Goal: Task Accomplishment & Management: Manage account settings

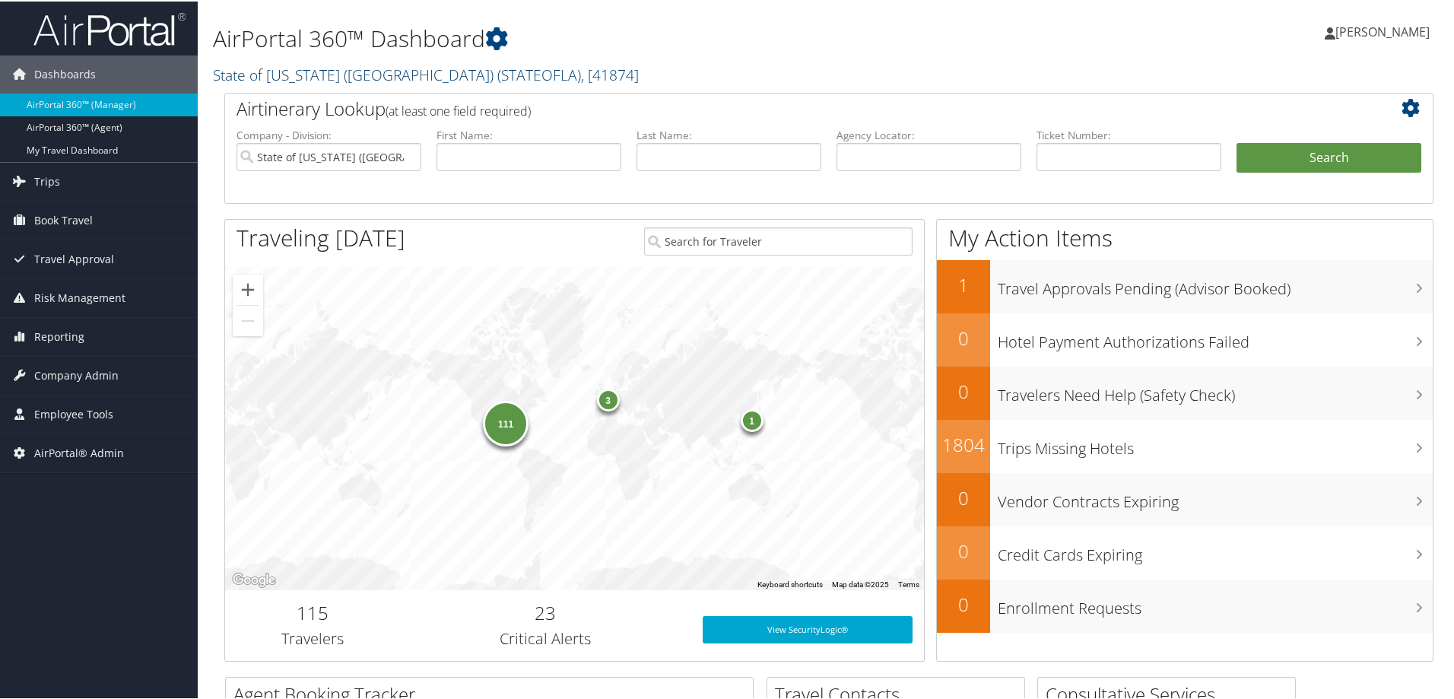
click at [345, 67] on link "State of Louisiana (SOLA) ( STATEOFLA ) , [ 41874 ]" at bounding box center [426, 73] width 426 height 21
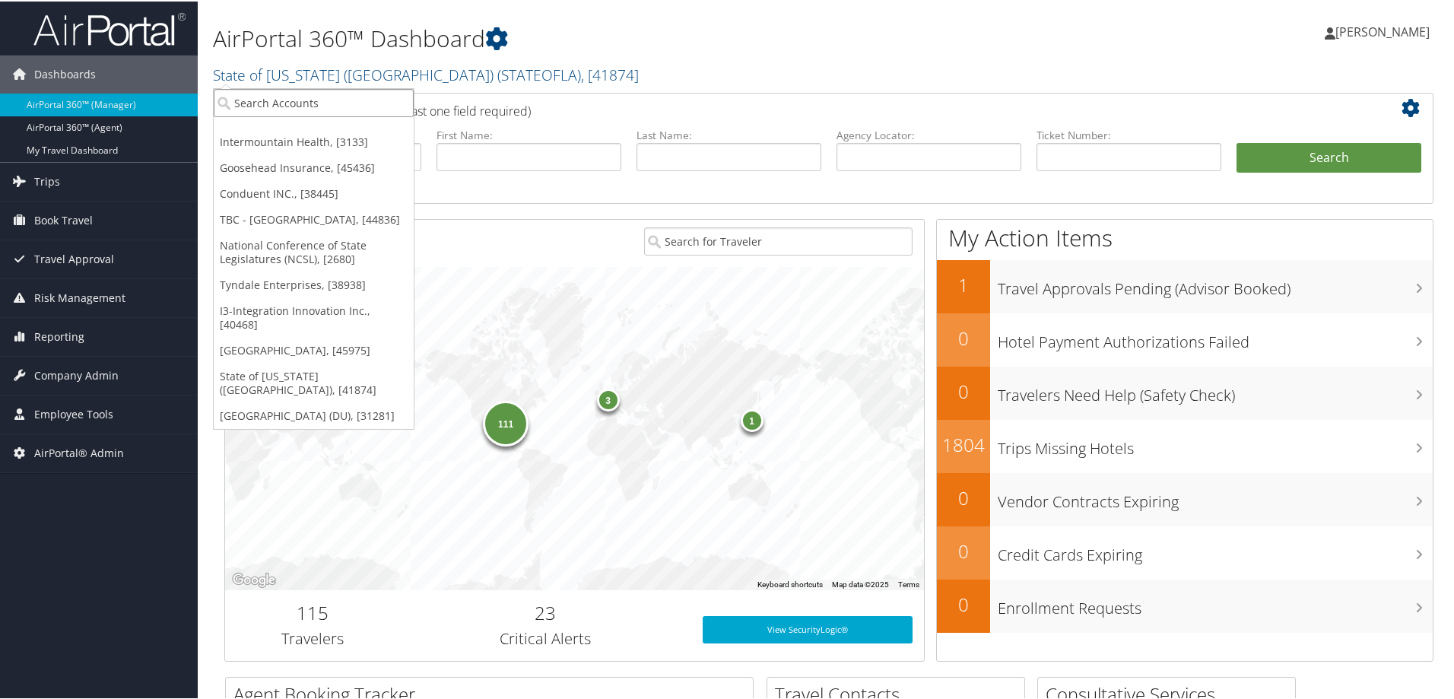
click at [337, 96] on input "search" at bounding box center [314, 101] width 200 height 28
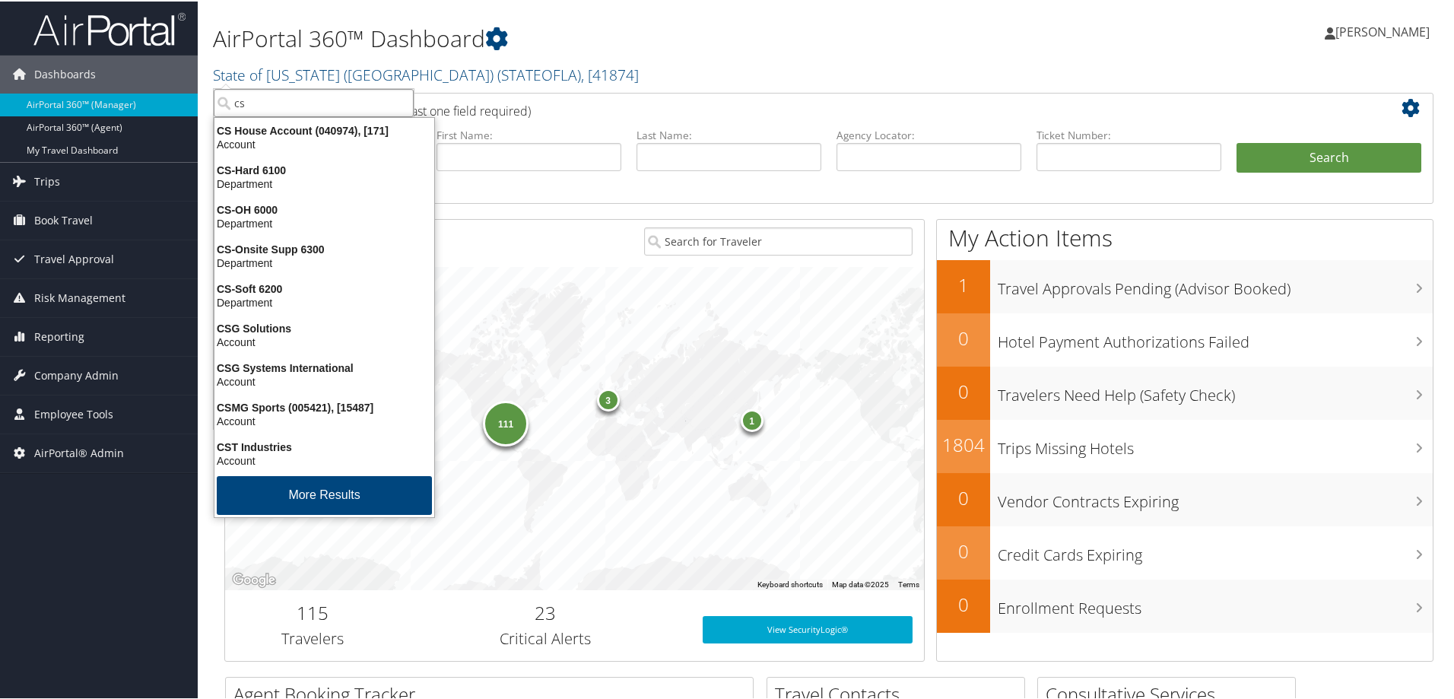
type input "csu"
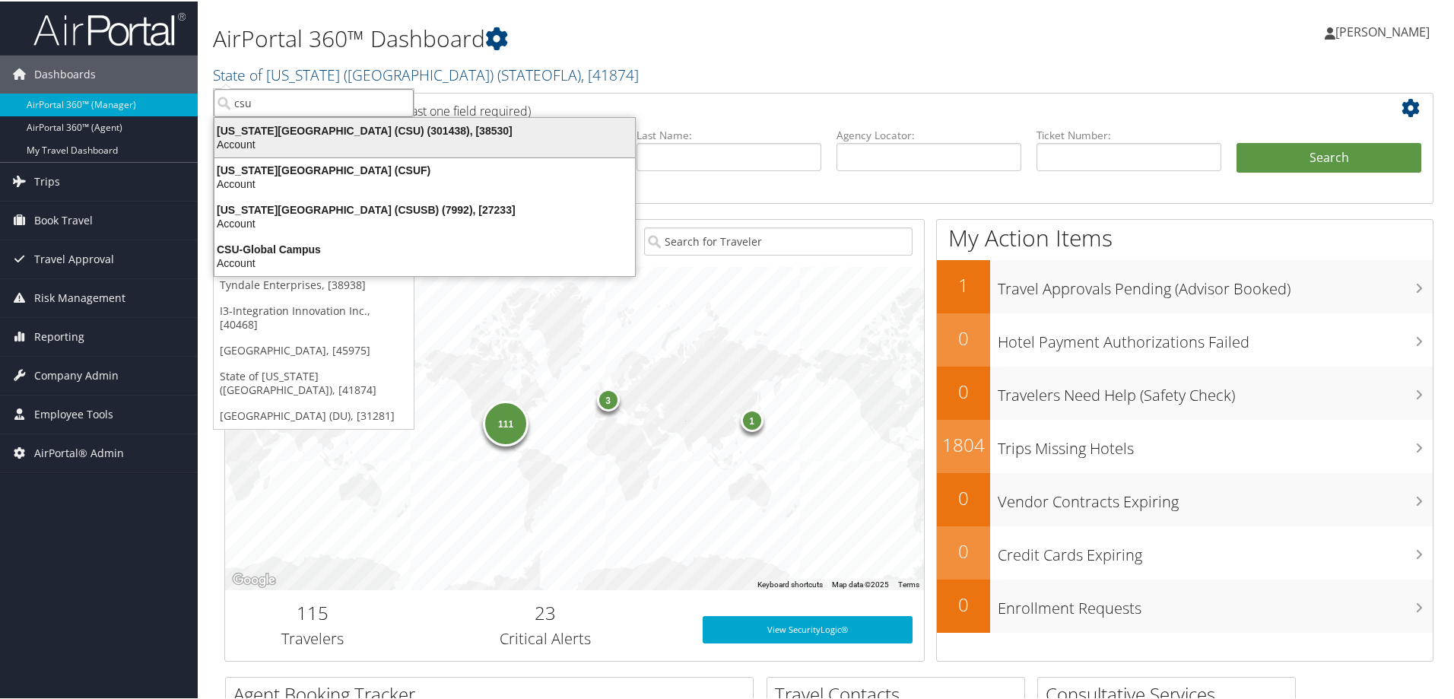
click at [298, 126] on div "California State University (CSU) (301438), [38530]" at bounding box center [424, 129] width 439 height 14
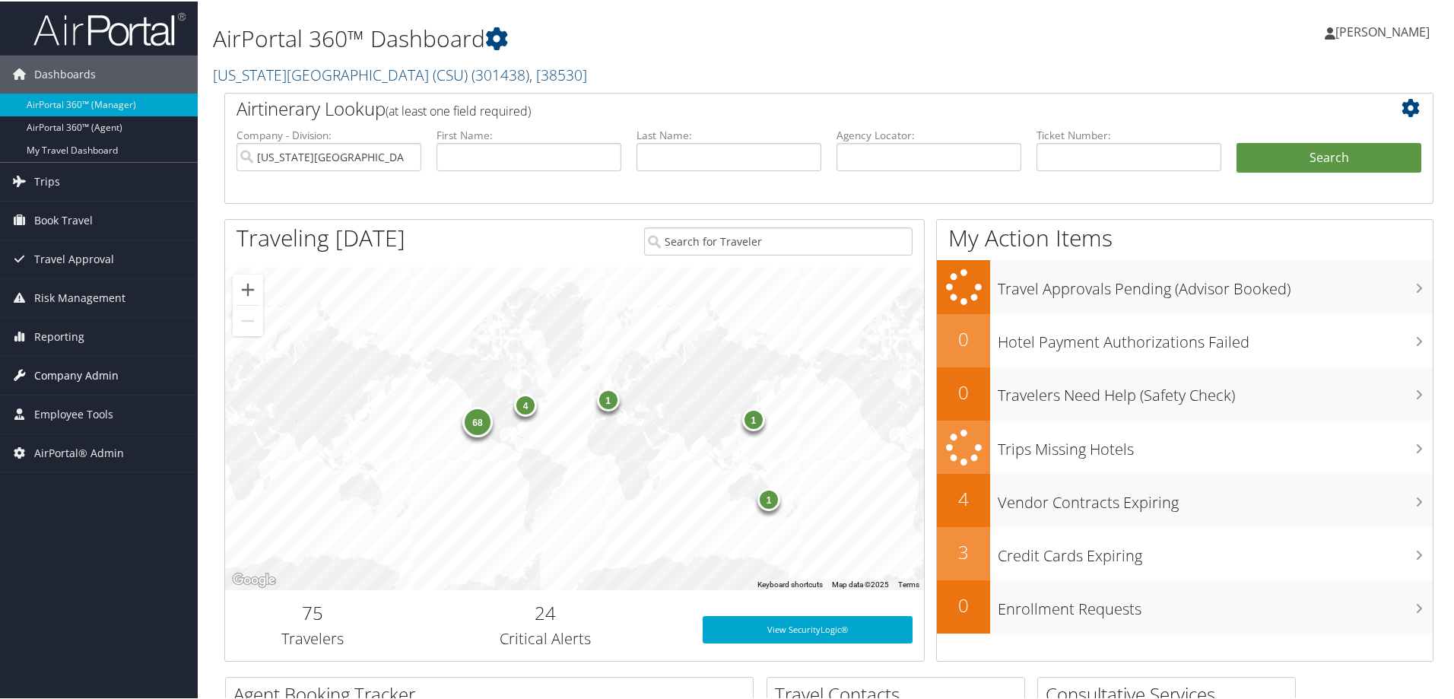
click at [99, 363] on span "Company Admin" at bounding box center [76, 374] width 84 height 38
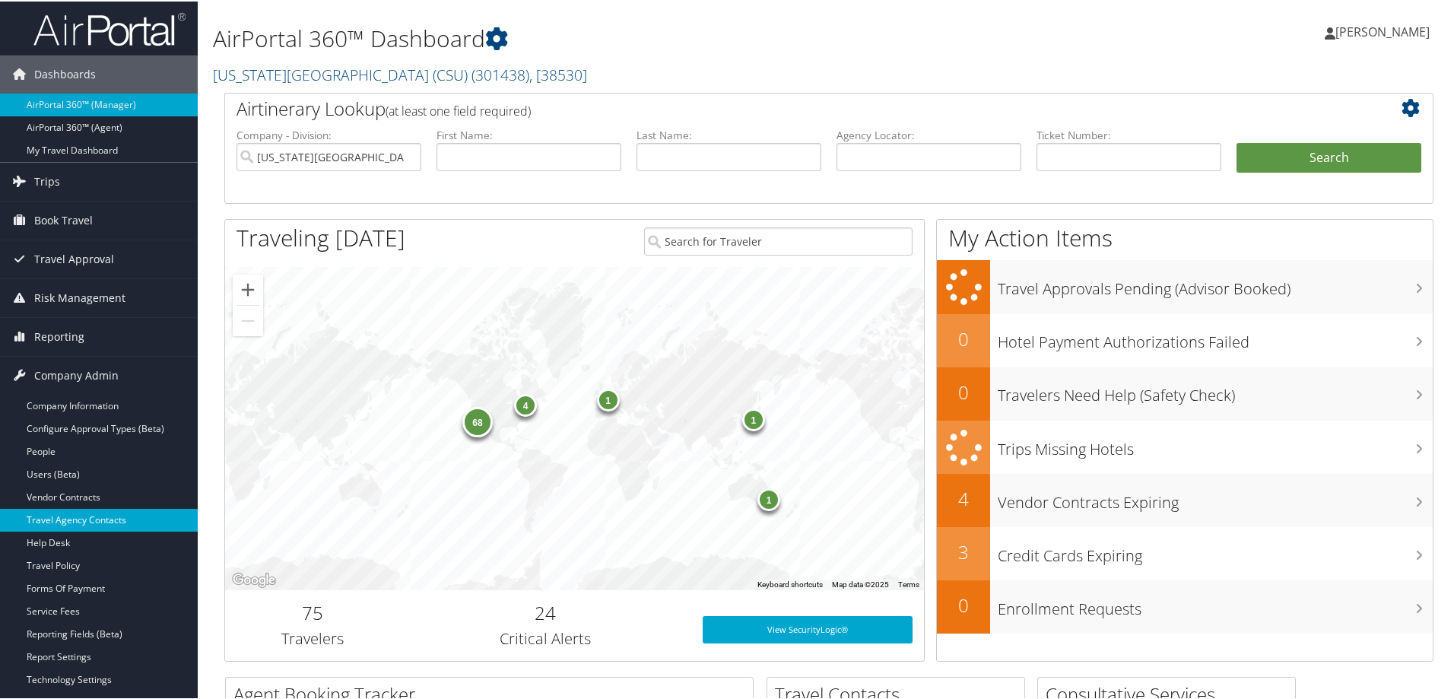
click at [116, 519] on link "Travel Agency Contacts" at bounding box center [99, 518] width 198 height 23
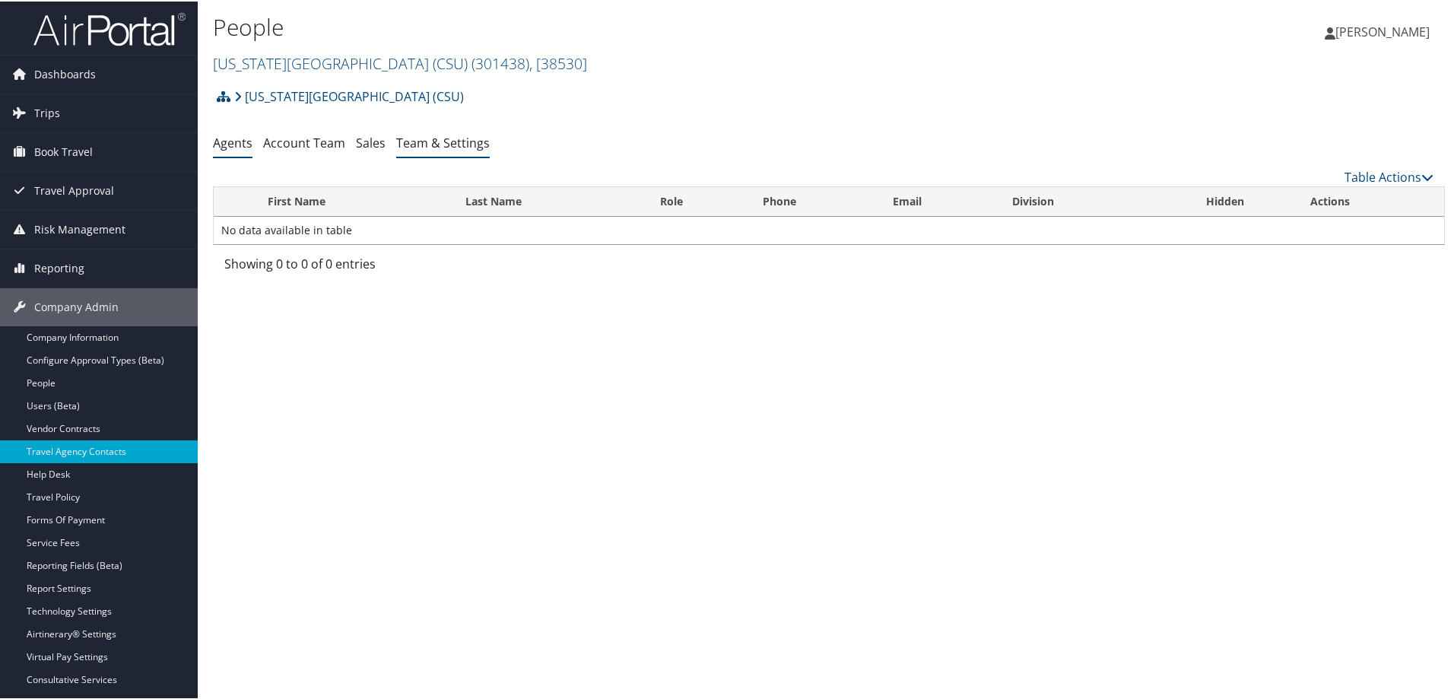
click at [460, 143] on link "Team & Settings" at bounding box center [443, 141] width 94 height 17
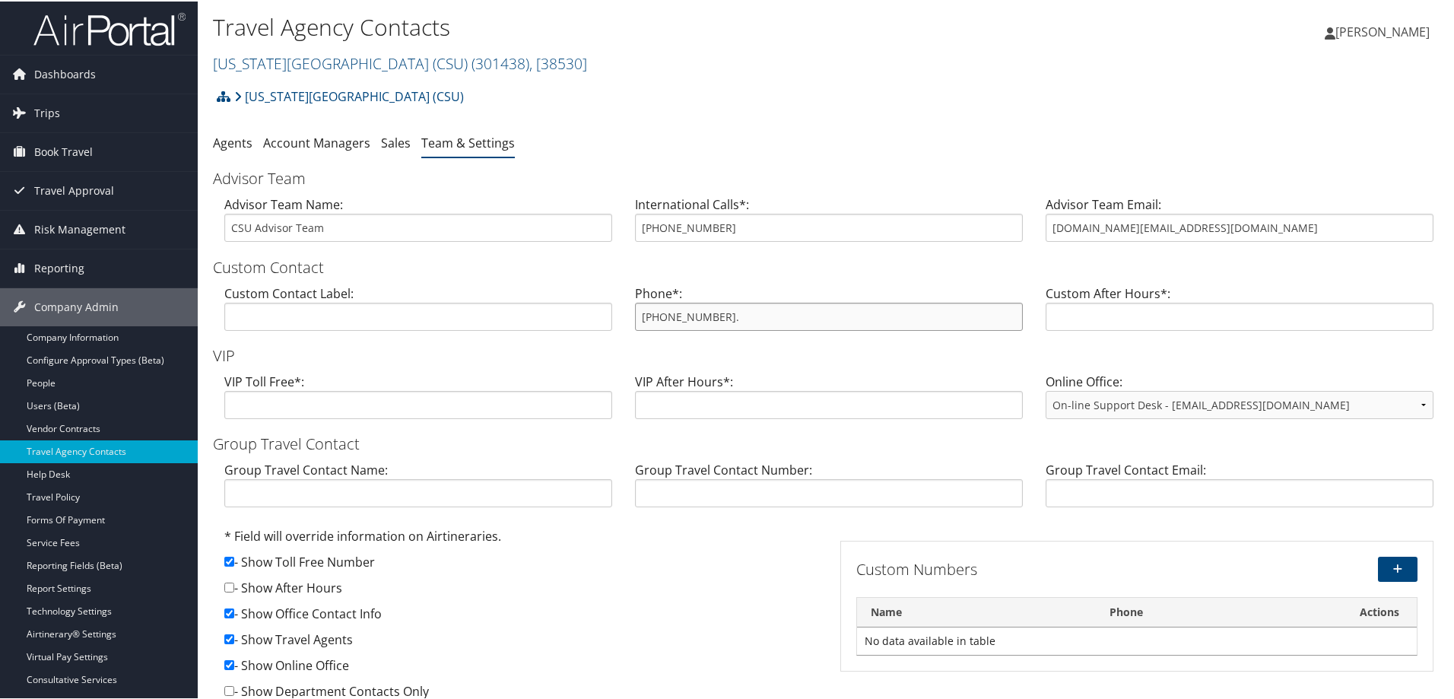
drag, startPoint x: 741, startPoint y: 309, endPoint x: 636, endPoint y: 314, distance: 104.3
click at [636, 314] on input "855-993-0939." at bounding box center [829, 315] width 388 height 28
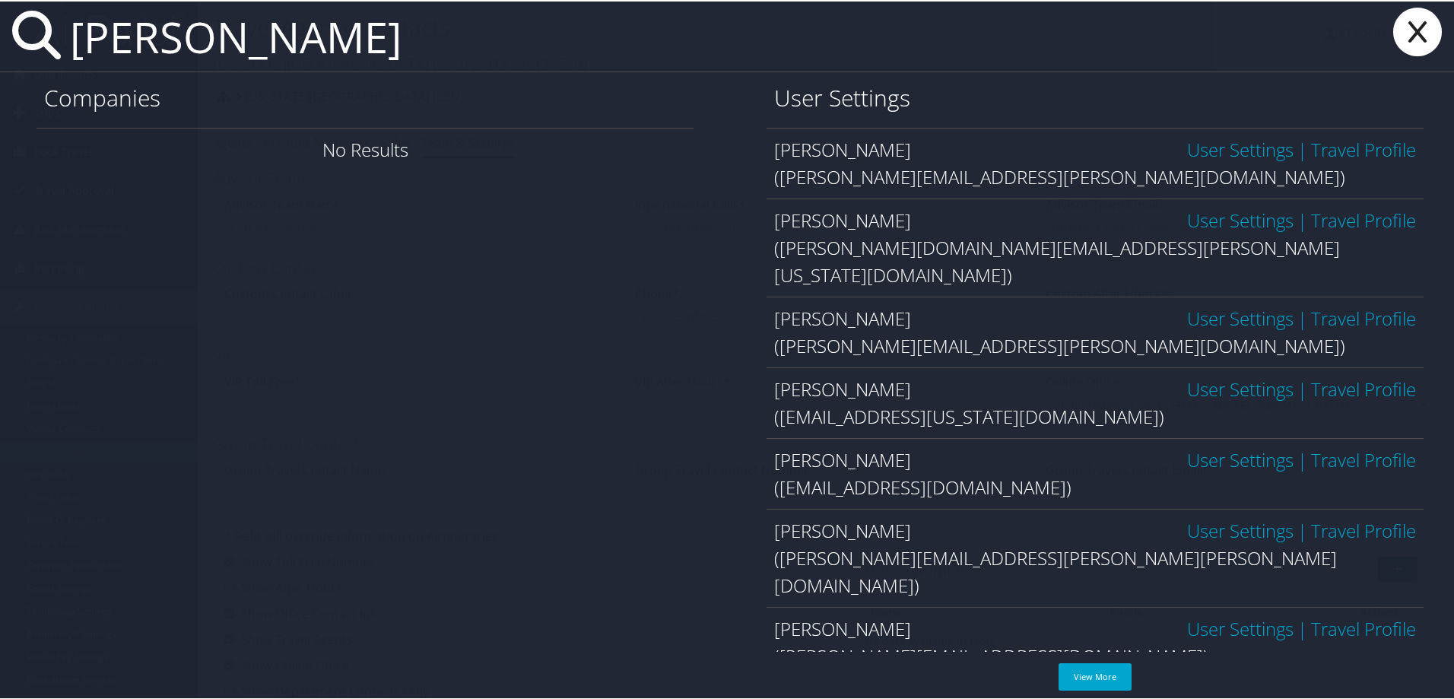
type input "helen minard"
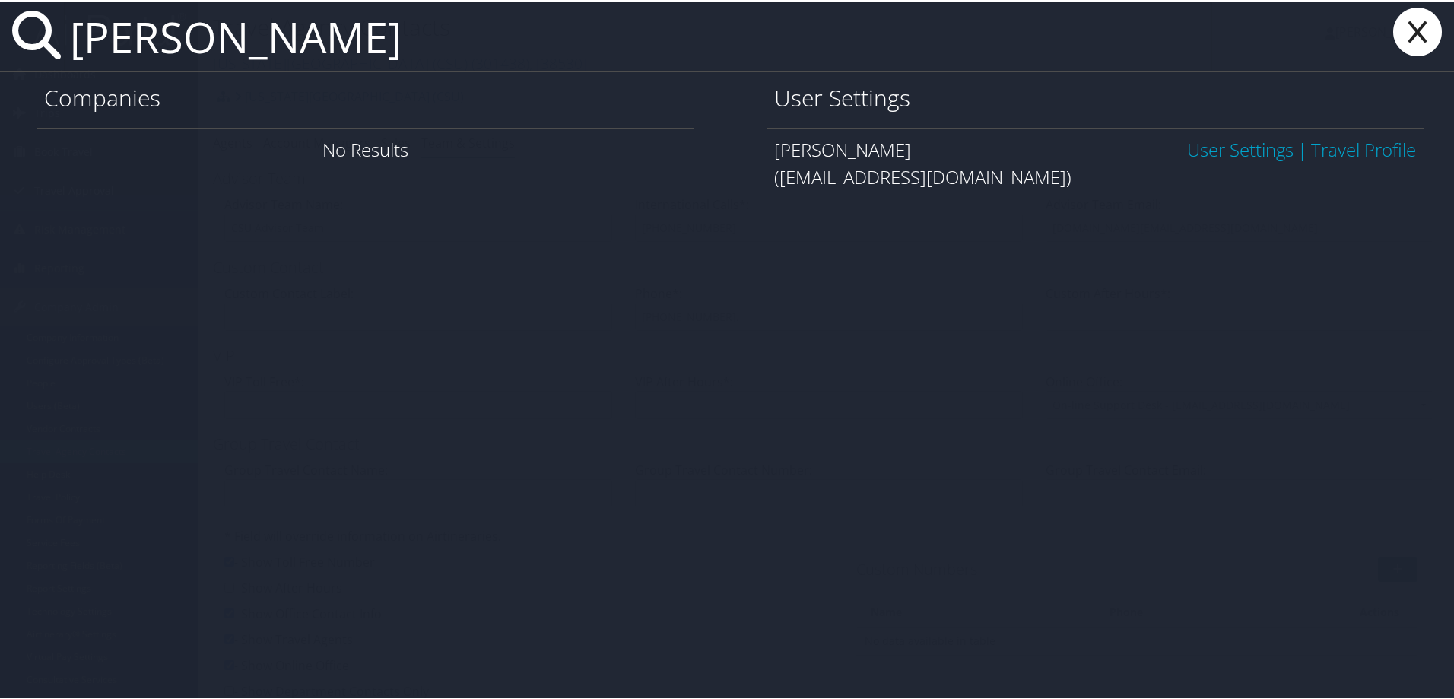
click at [1220, 145] on link "User Settings" at bounding box center [1240, 147] width 106 height 25
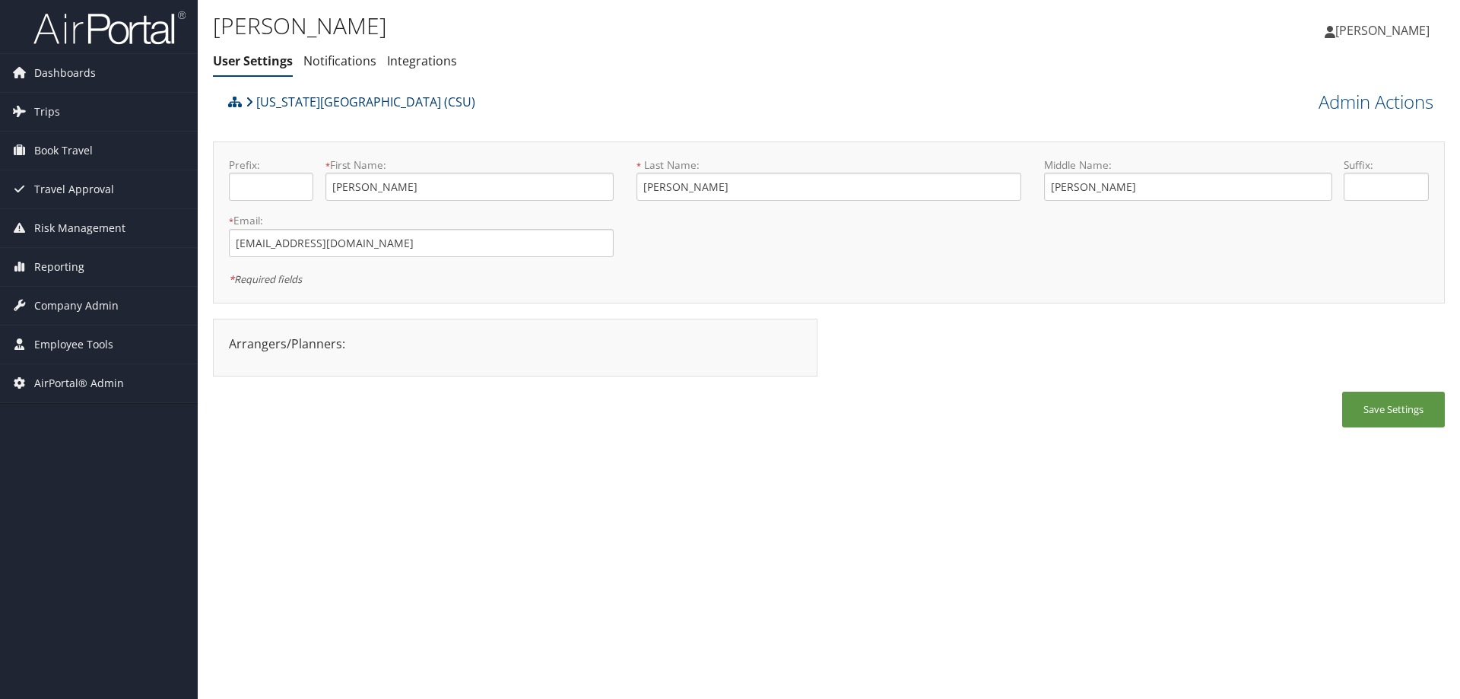
click at [336, 102] on link "[US_STATE][GEOGRAPHIC_DATA] (CSU)" at bounding box center [361, 102] width 230 height 30
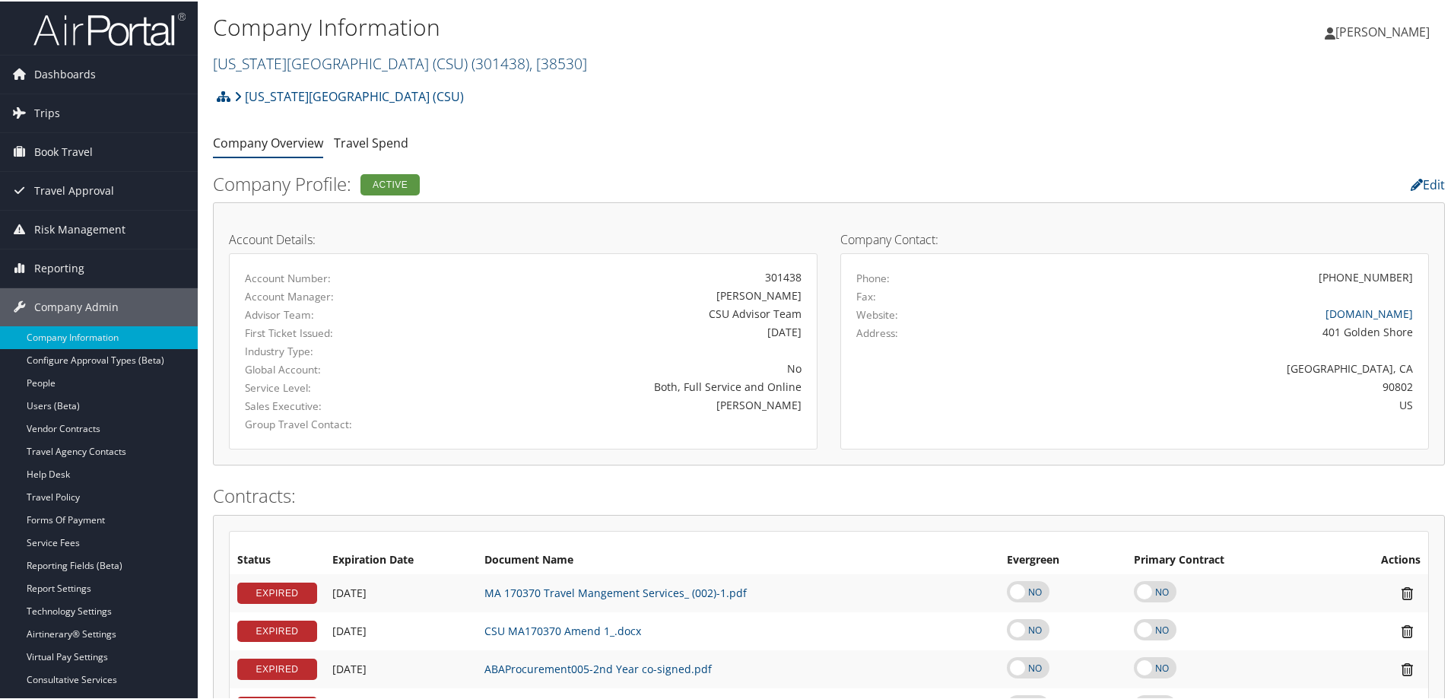
click at [276, 65] on link "[US_STATE][GEOGRAPHIC_DATA] (CSU) ( 301438 ) , [ 38530 ]" at bounding box center [400, 62] width 374 height 21
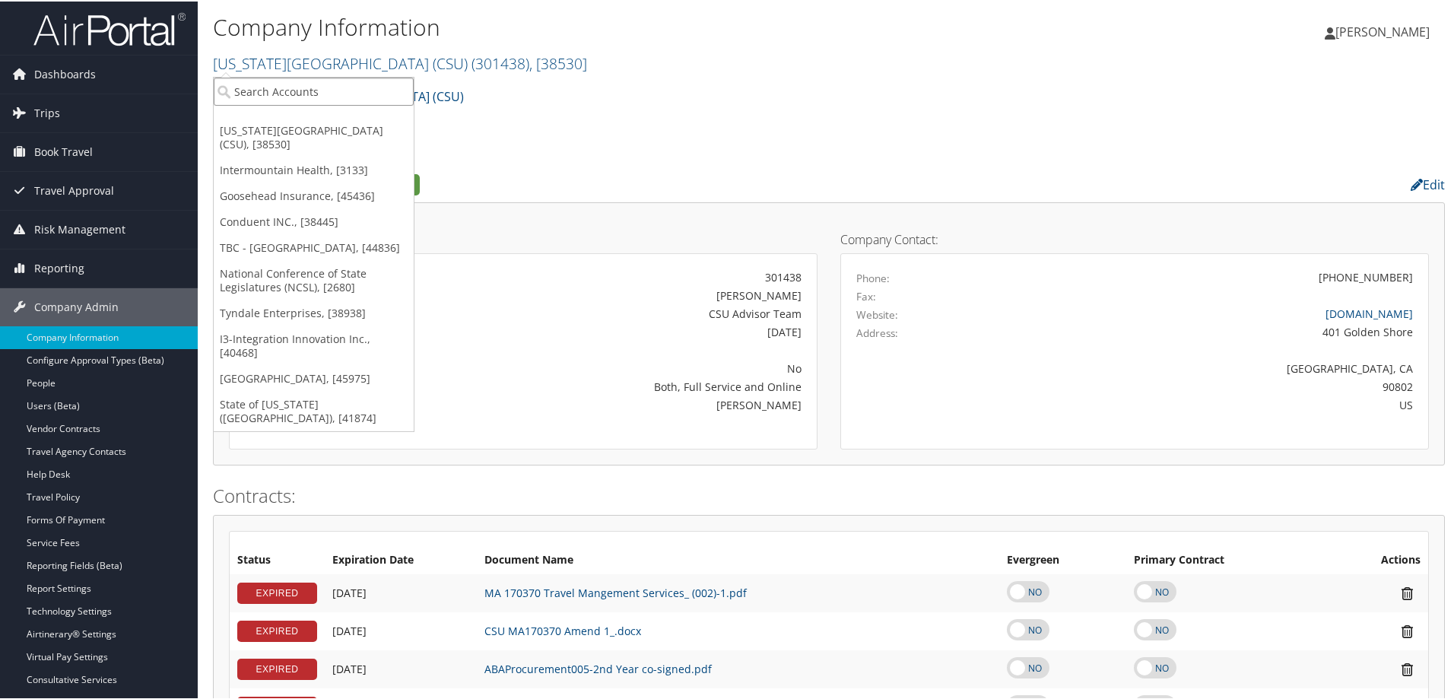
click at [246, 85] on input "search" at bounding box center [314, 90] width 200 height 28
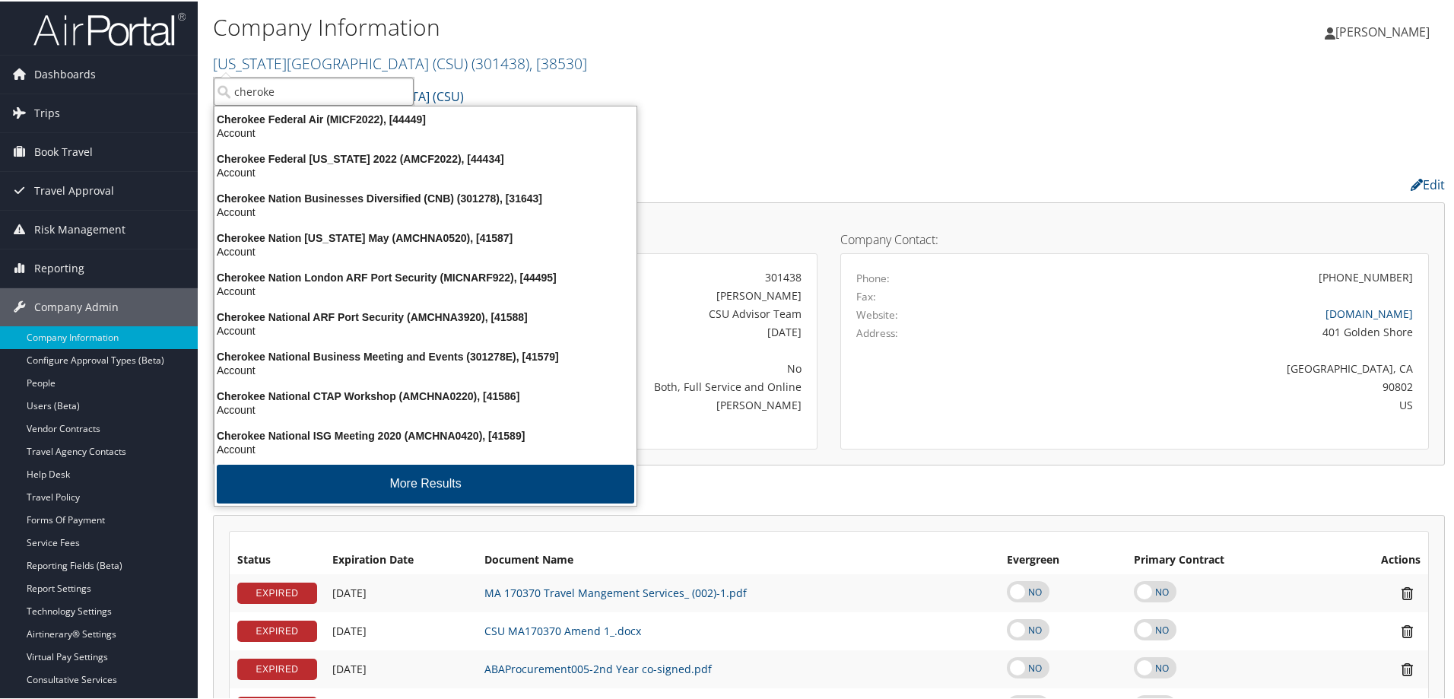
type input "cherokee"
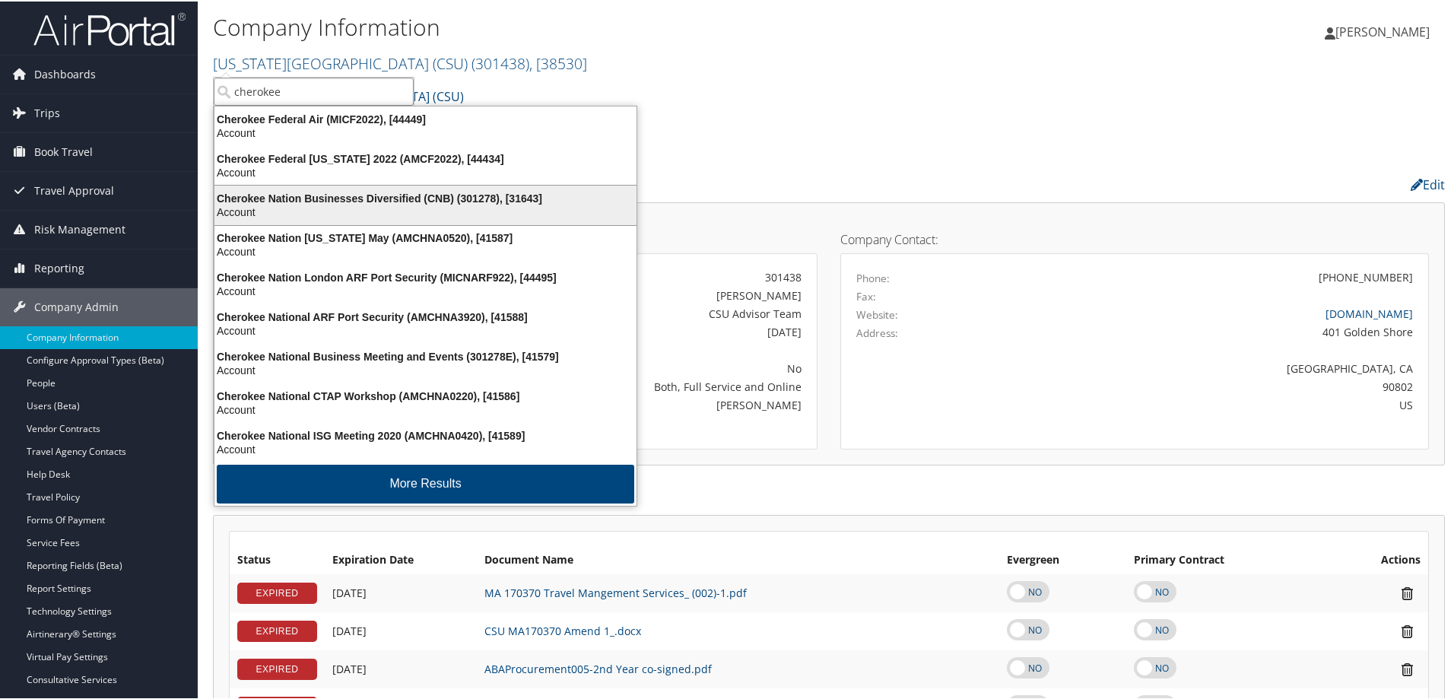
click at [282, 193] on div "Cherokee Nation Businesses Diversified (CNB) (301278), [31643]" at bounding box center [425, 197] width 440 height 14
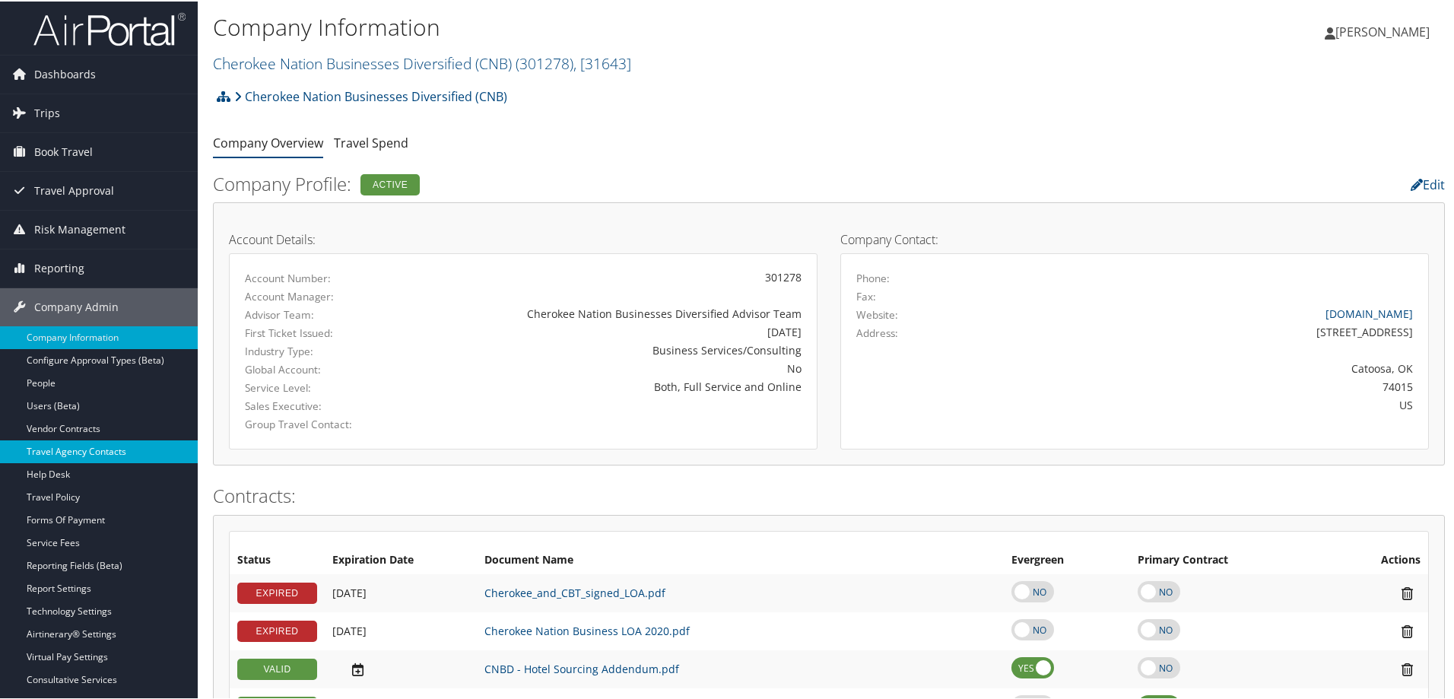
click at [84, 454] on link "Travel Agency Contacts" at bounding box center [99, 450] width 198 height 23
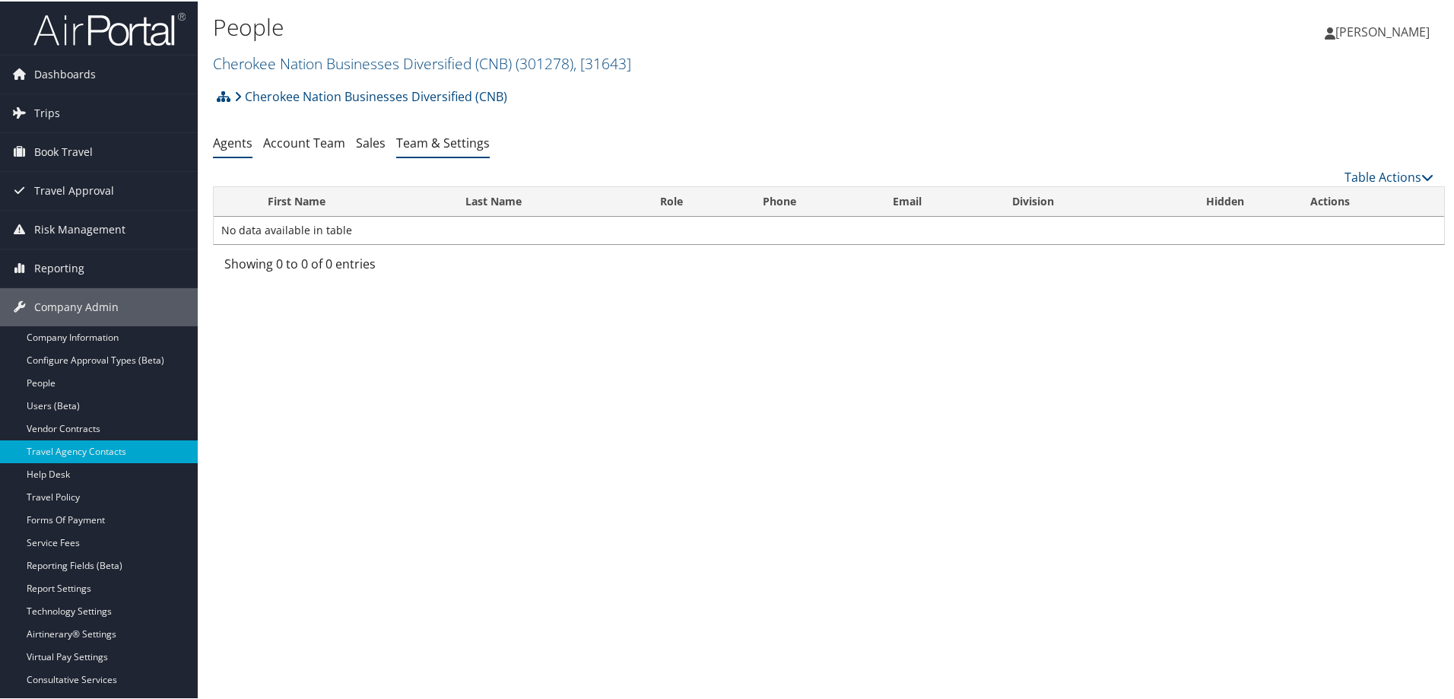
click at [483, 140] on link "Team & Settings" at bounding box center [443, 141] width 94 height 17
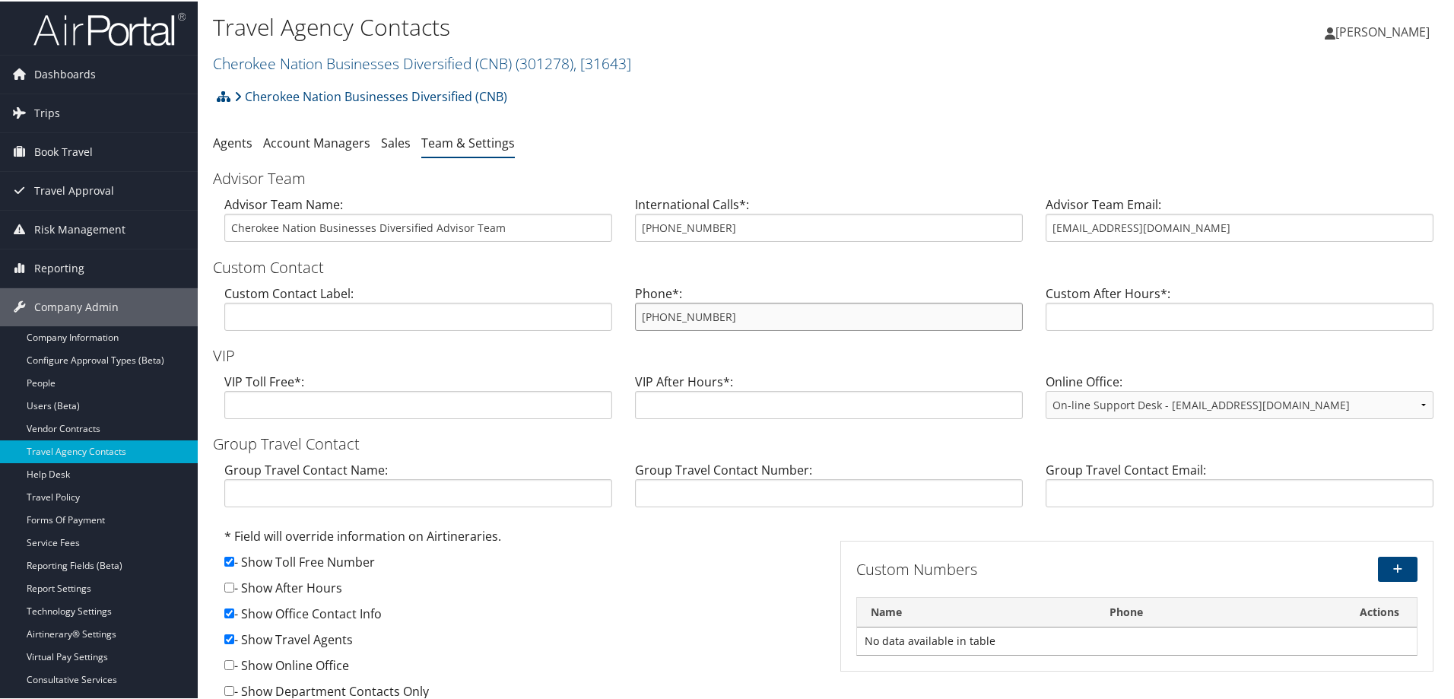
drag, startPoint x: 736, startPoint y: 314, endPoint x: 611, endPoint y: 321, distance: 125.7
click at [611, 321] on div "Custom Contact Label: Phone*: [PHONE_NUMBER] Custom After Hours*:" at bounding box center [829, 312] width 1232 height 59
click at [311, 59] on link "Cherokee Nation Businesses Diversified (CNB) ( 301278 ) , [ 31643 ]" at bounding box center [422, 62] width 418 height 21
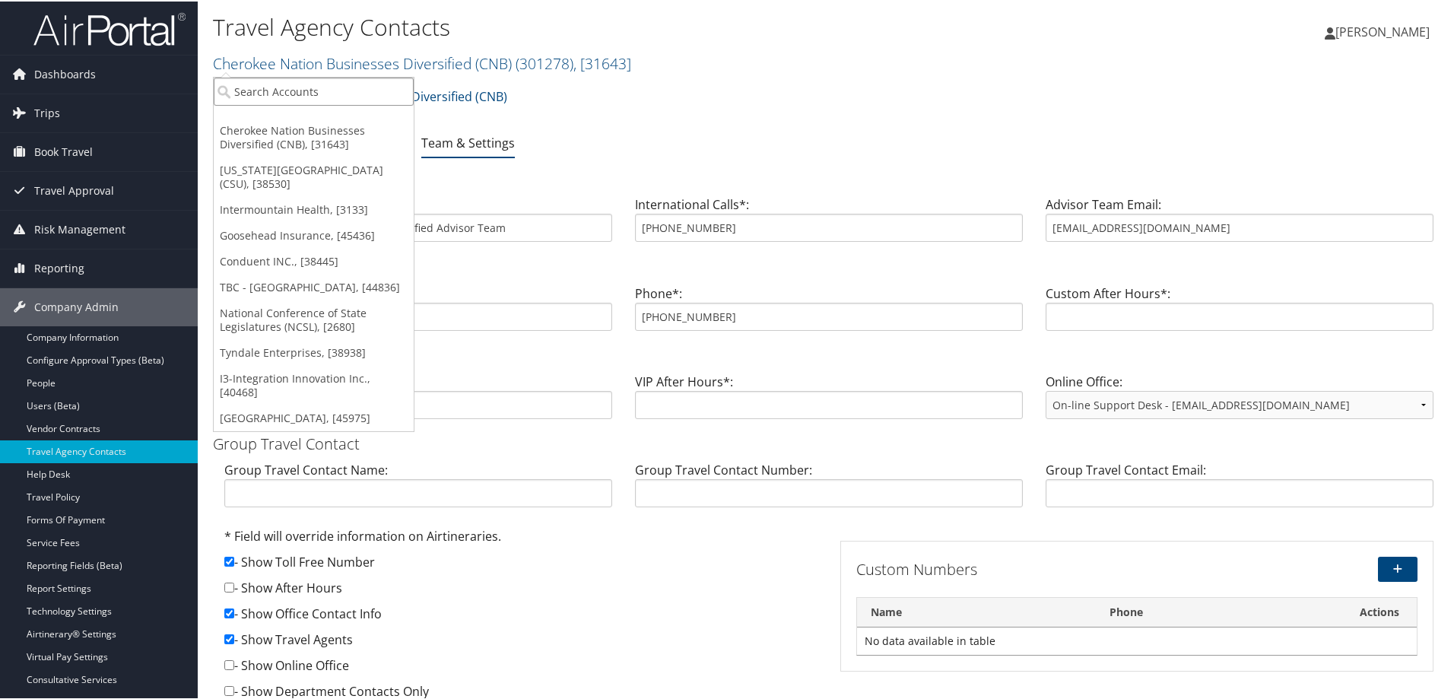
click at [303, 91] on input "search" at bounding box center [314, 90] width 200 height 28
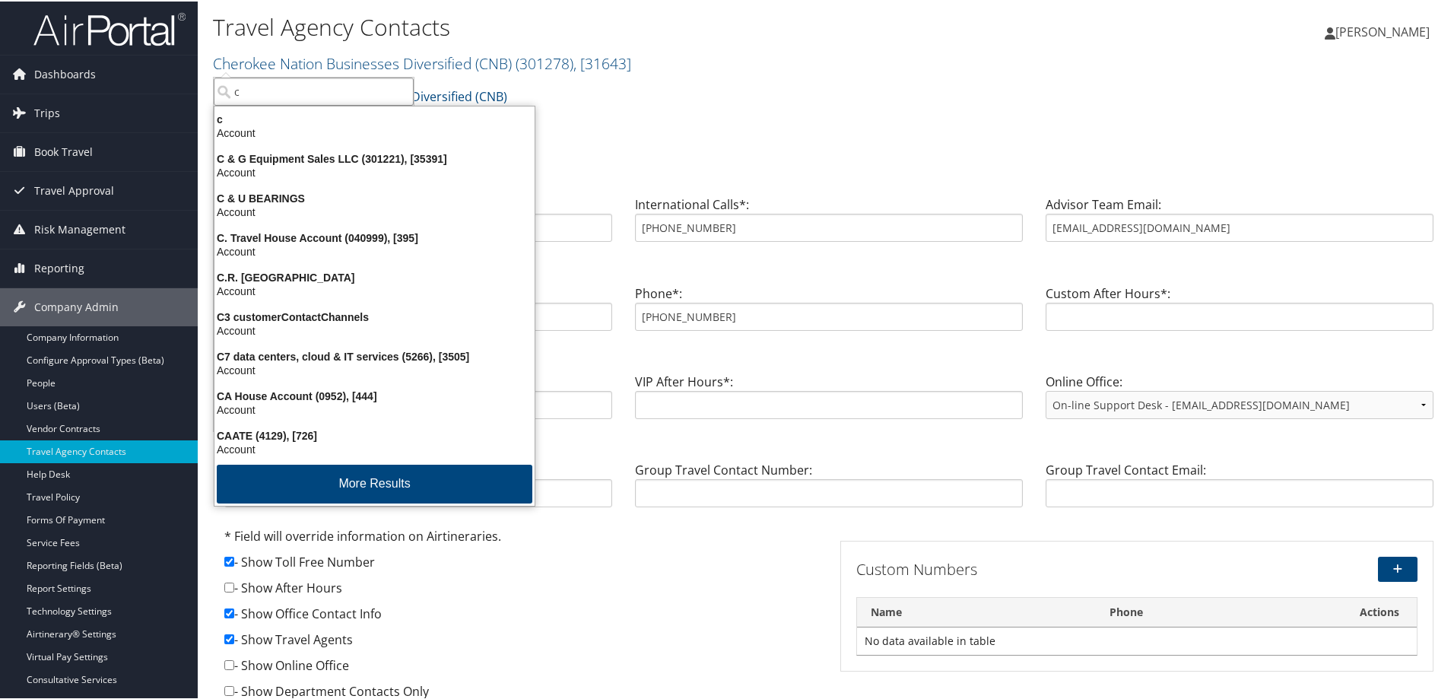
type input "c"
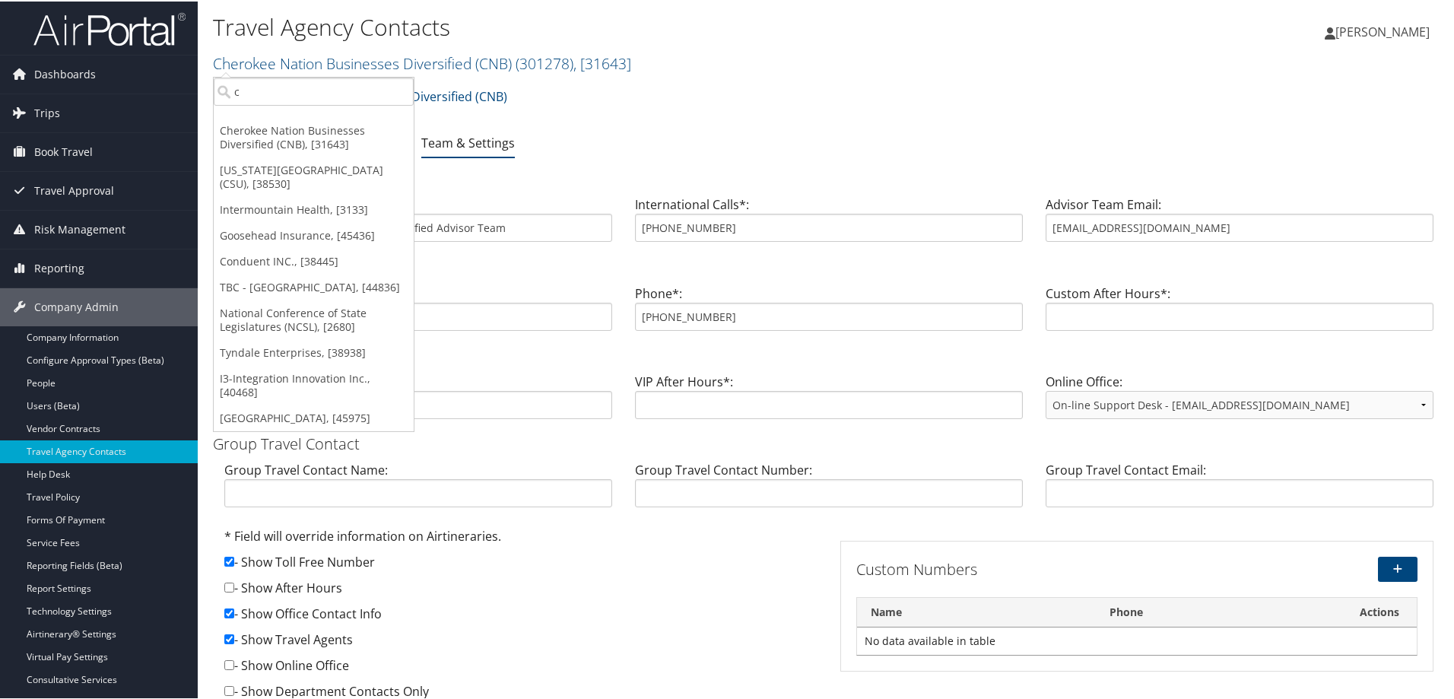
click at [357, 49] on h2 "Cherokee Nation Businesses Diversified (CNB) ( 301278 ) , [ 31643 ]" at bounding box center [623, 61] width 821 height 26
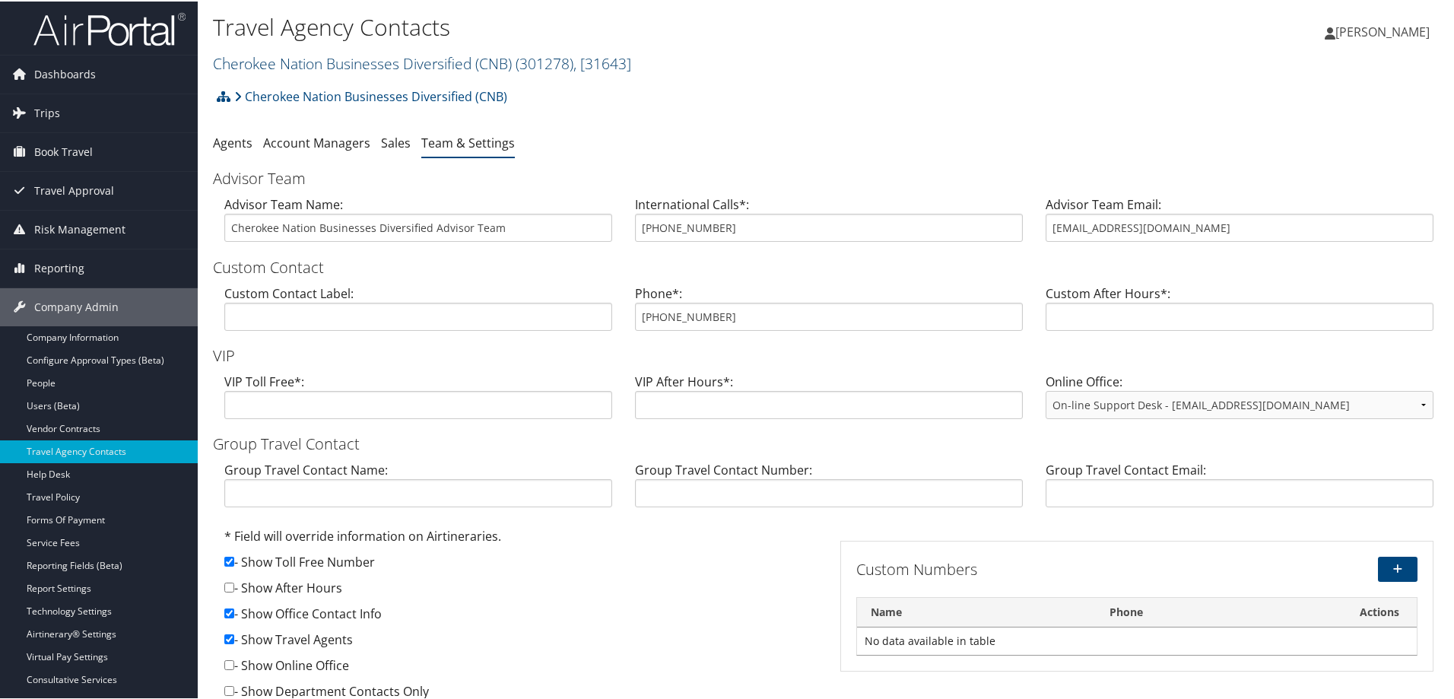
click at [358, 59] on link "Cherokee Nation Businesses Diversified (CNB) ( 301278 ) , [ 31643 ]" at bounding box center [422, 62] width 418 height 21
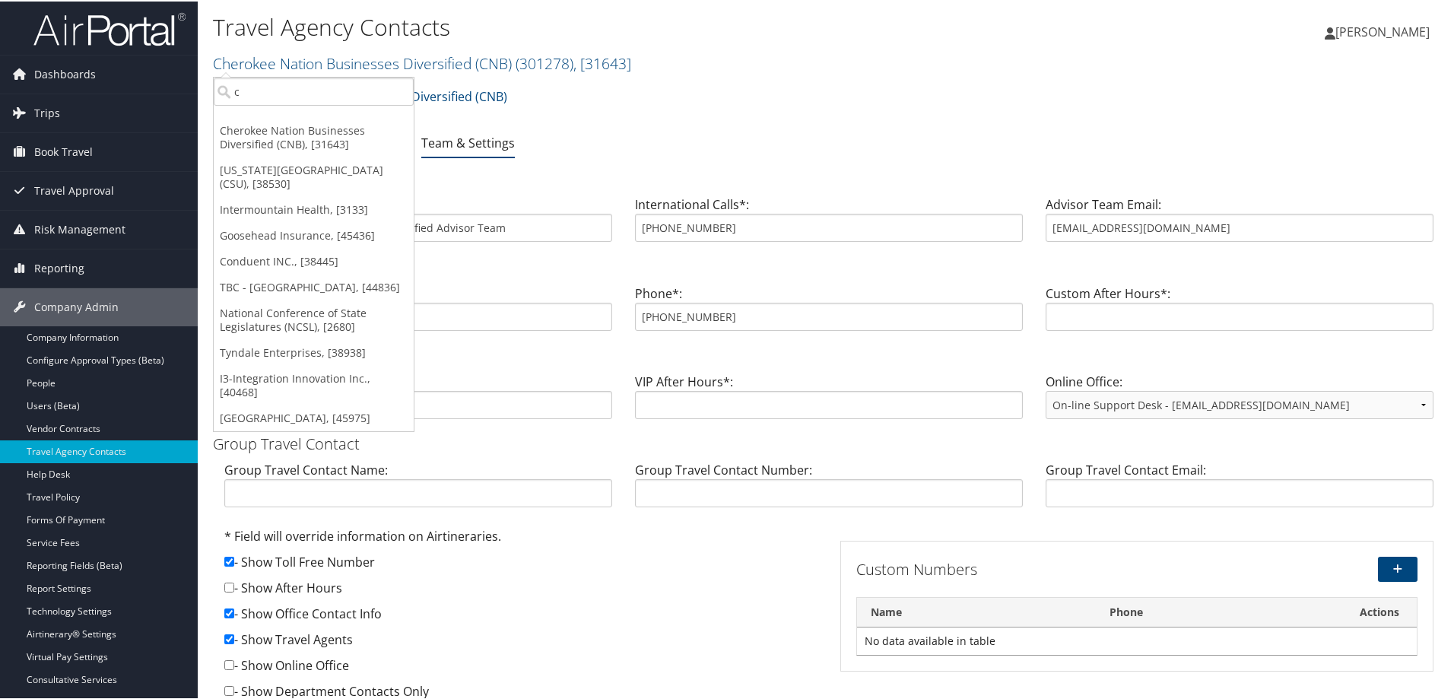
click at [745, 85] on div "Cherokee Nation Businesses Diversified (CNB) Account Structure Cherokee Nation …" at bounding box center [829, 100] width 1232 height 41
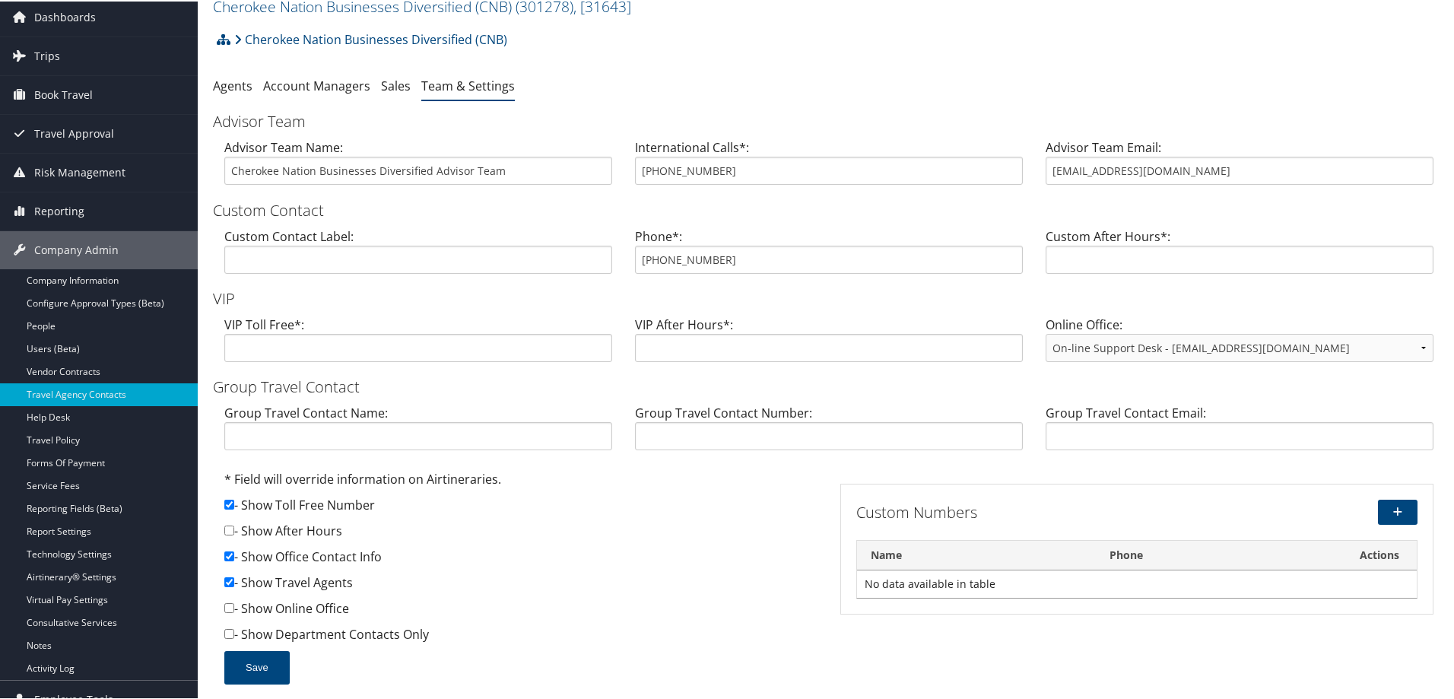
scroll to position [115, 0]
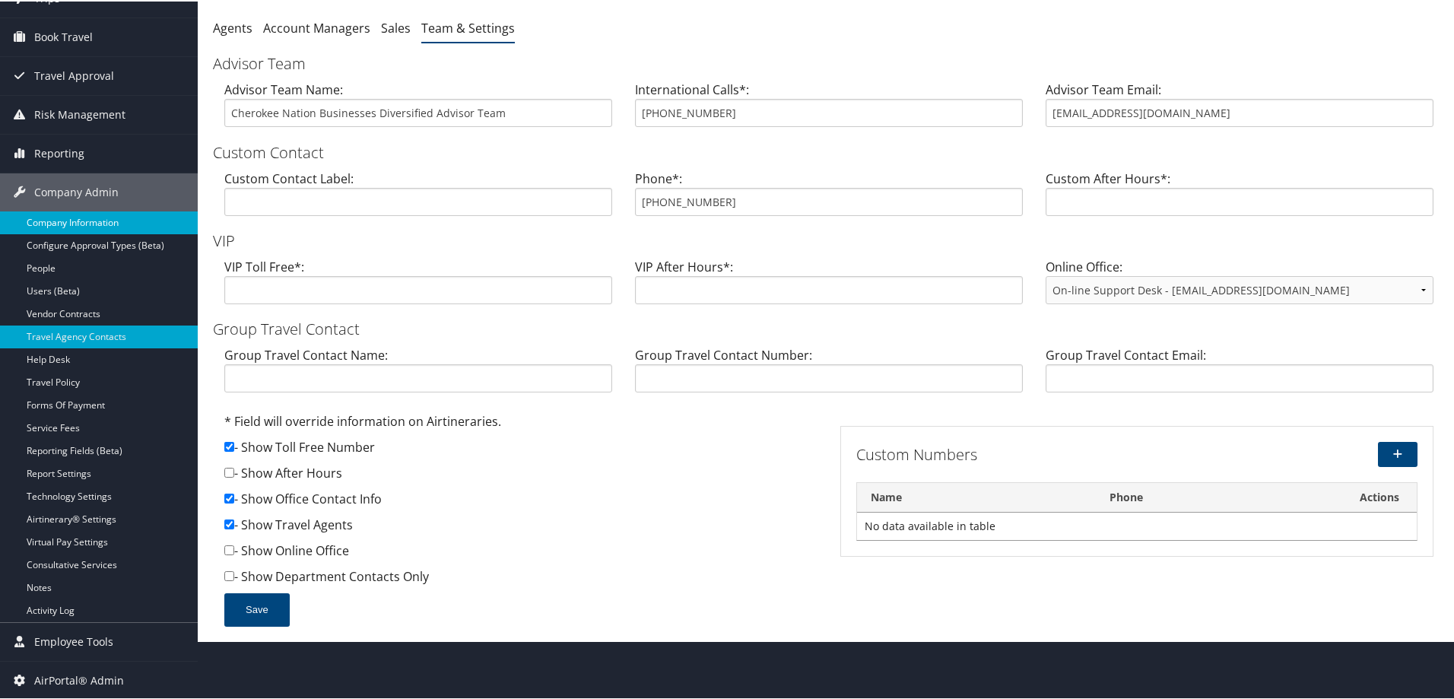
click at [116, 218] on link "Company Information" at bounding box center [99, 221] width 198 height 23
